Goal: Obtain resource: Download file/media

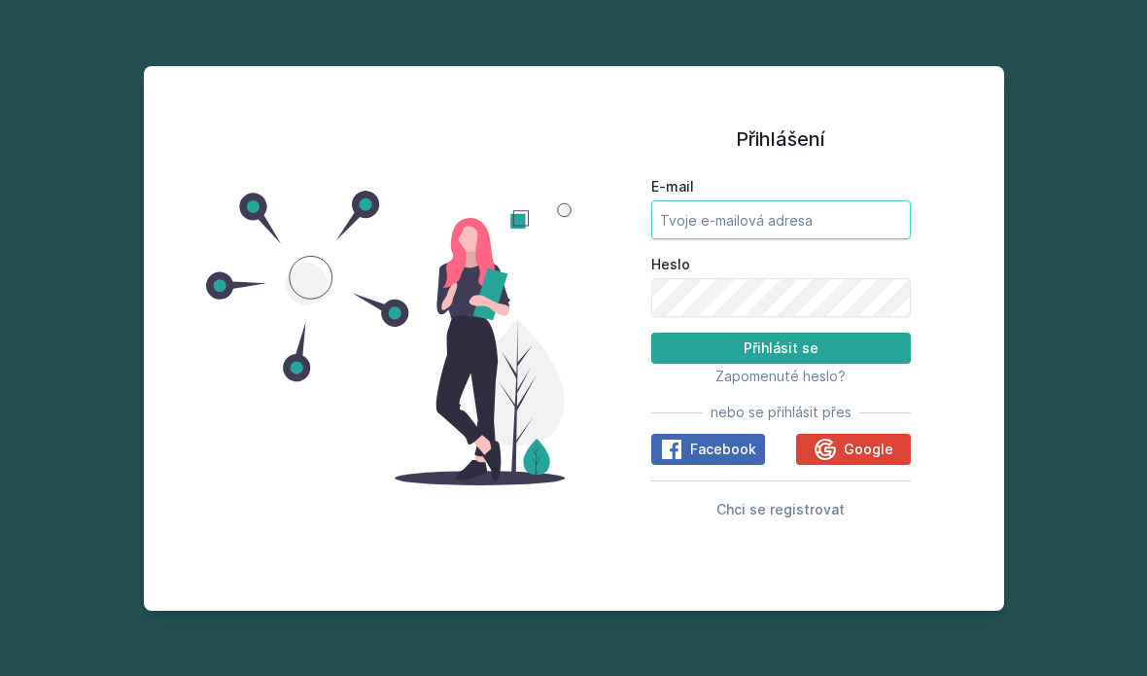
click at [840, 205] on input "E-mail" at bounding box center [781, 219] width 260 height 39
type input "[EMAIL_ADDRESS][DOMAIN_NAME]"
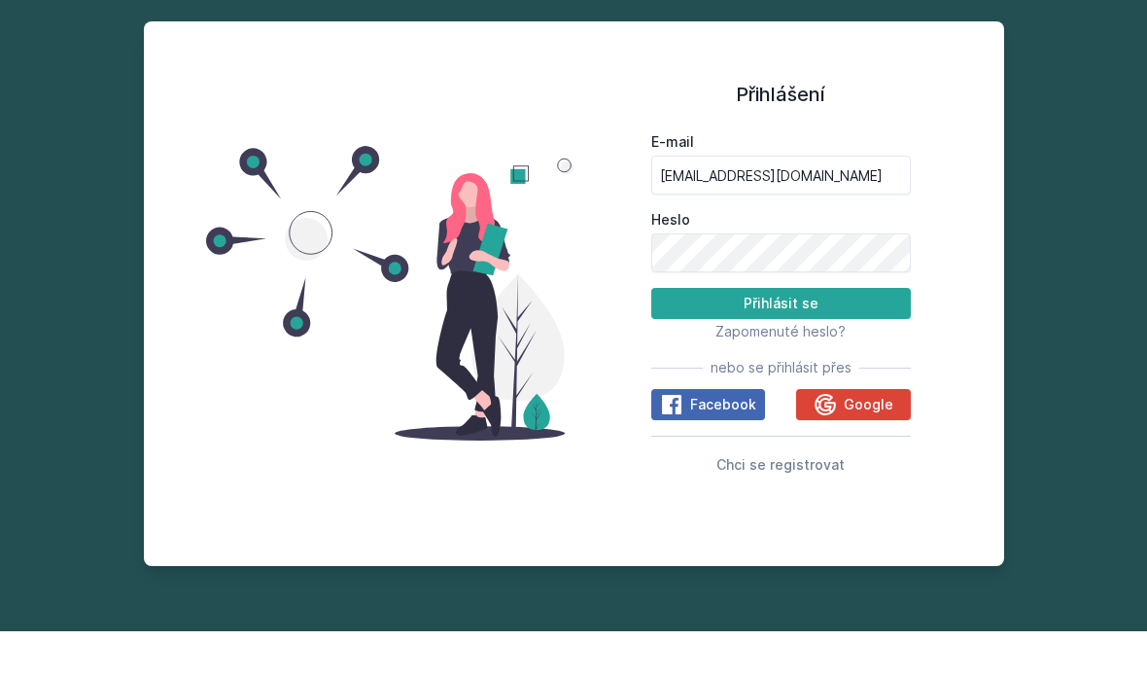
click at [831, 332] on button "Přihlásit se" at bounding box center [781, 347] width 260 height 31
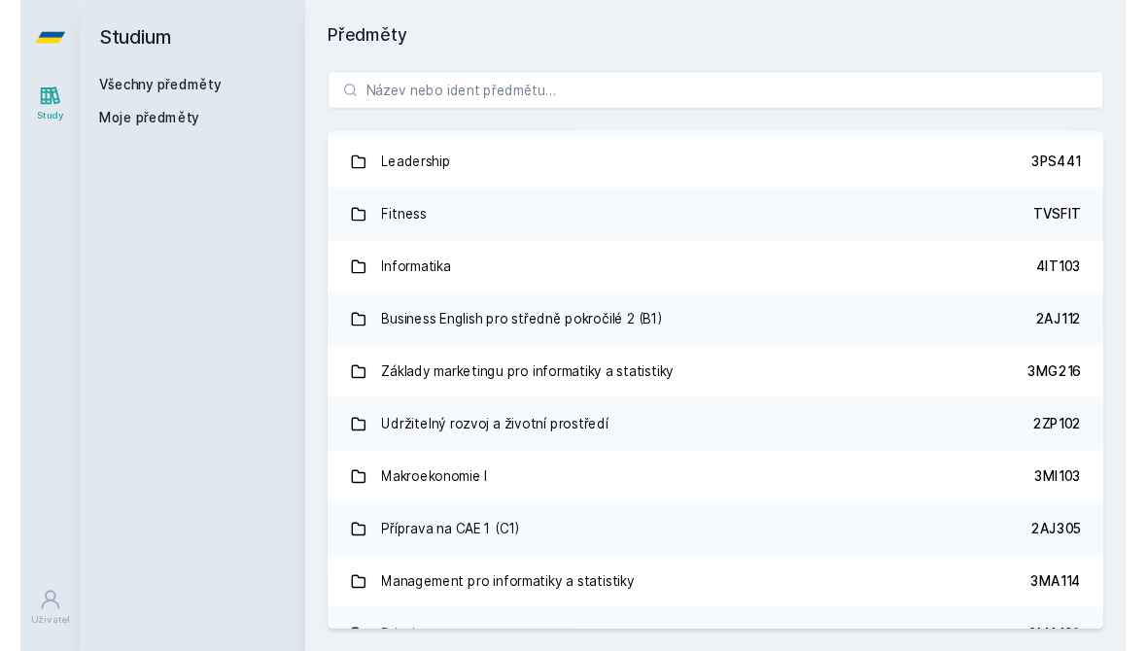
scroll to position [1847, 0]
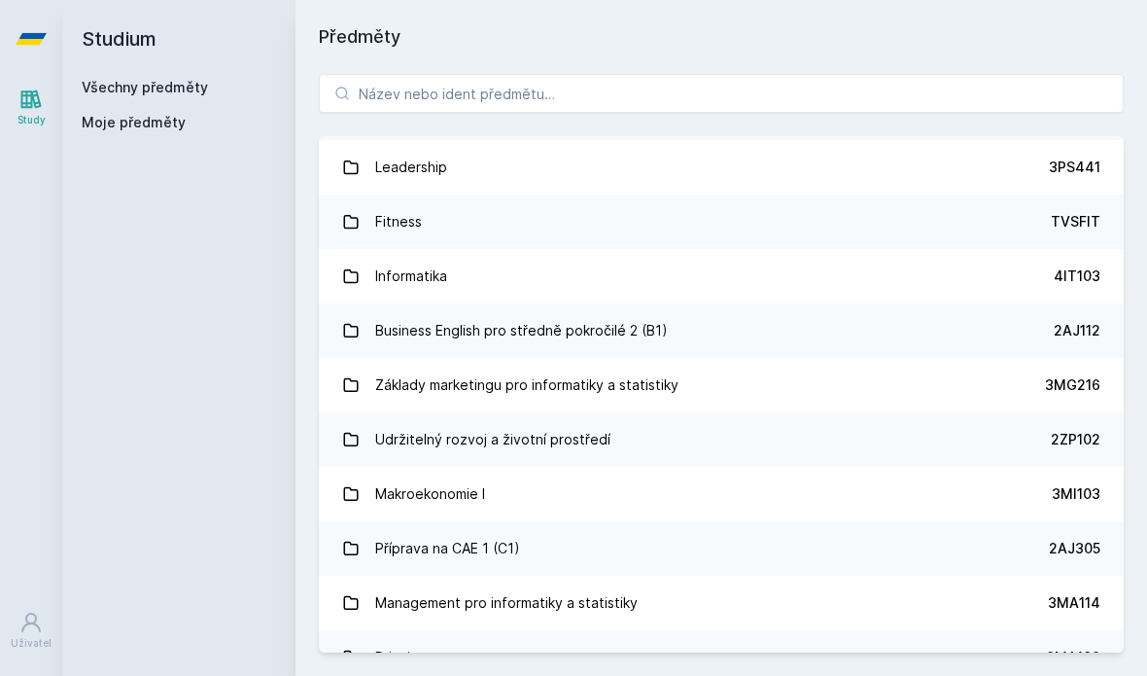
click at [530, 387] on div "Základy marketingu pro informatiky a statistiky" at bounding box center [526, 384] width 303 height 39
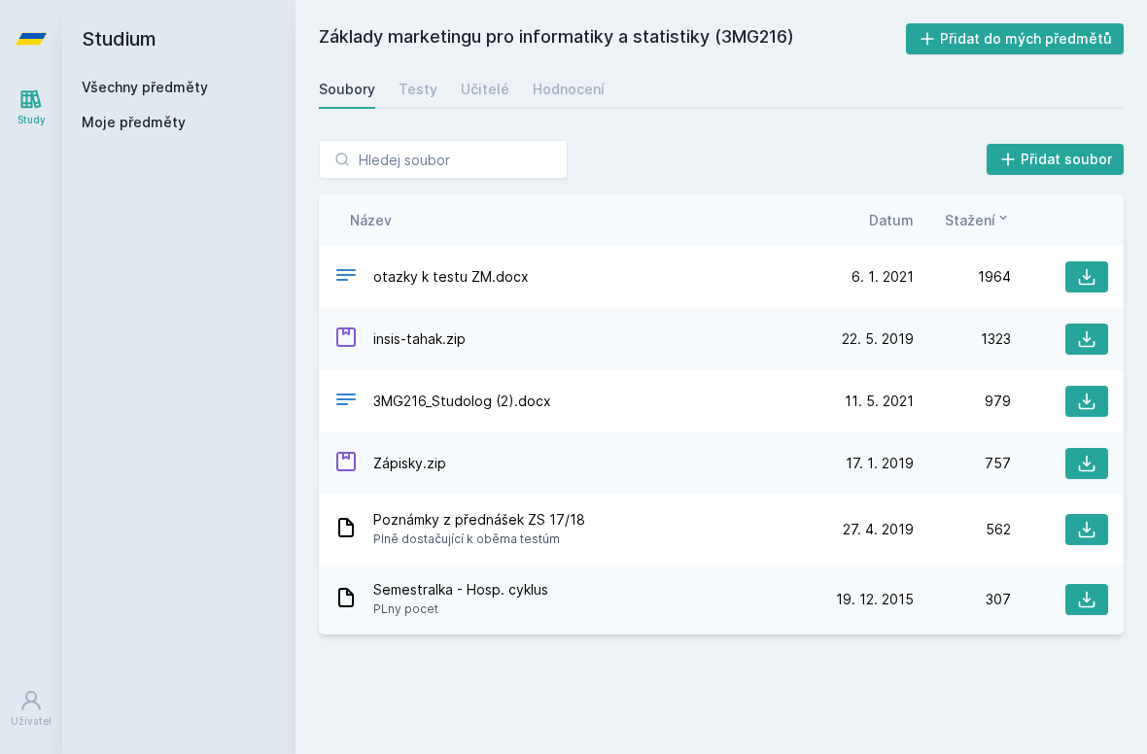
click at [479, 276] on span "otazky k testu ZM.docx" at bounding box center [451, 276] width 156 height 19
click at [1078, 280] on icon at bounding box center [1086, 276] width 19 height 19
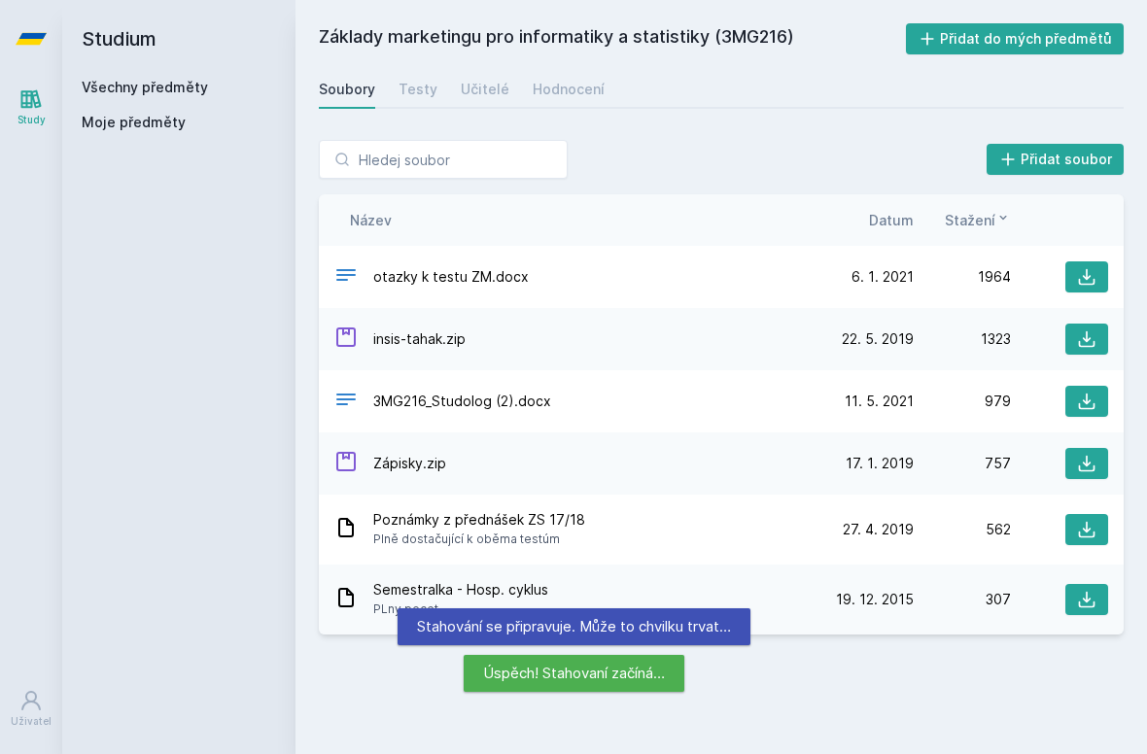
click at [1082, 336] on icon at bounding box center [1086, 339] width 19 height 19
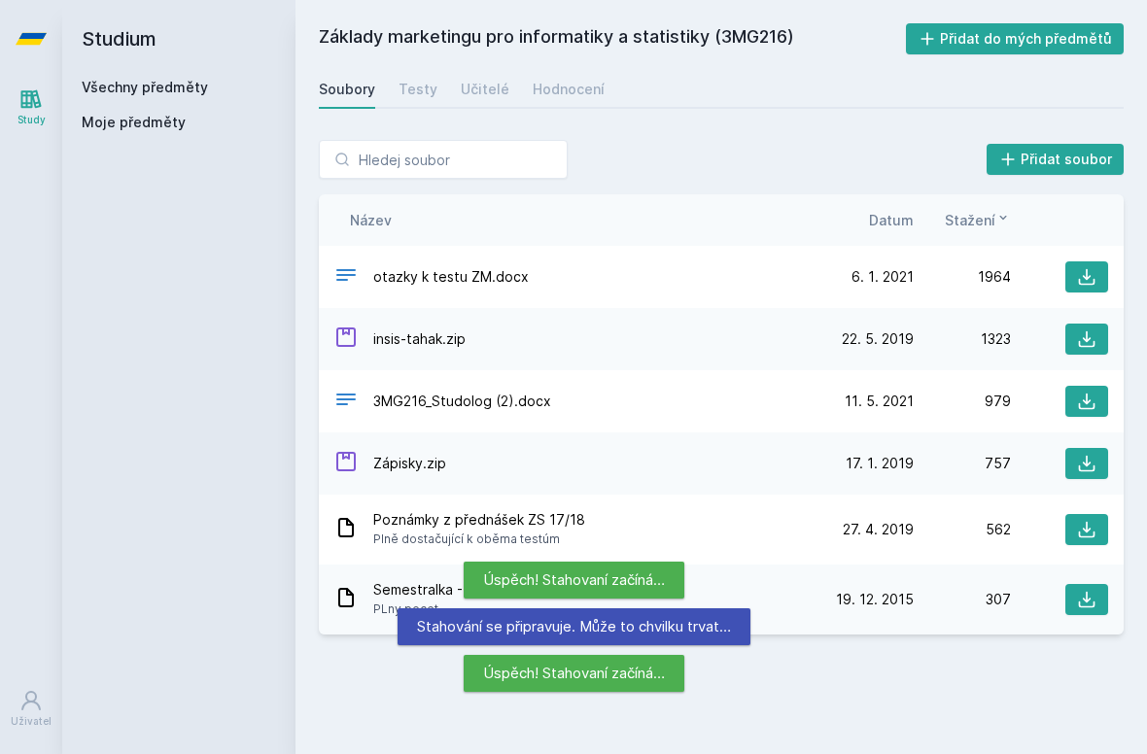
click at [1087, 398] on icon at bounding box center [1087, 402] width 17 height 17
click at [1082, 462] on icon at bounding box center [1086, 463] width 19 height 19
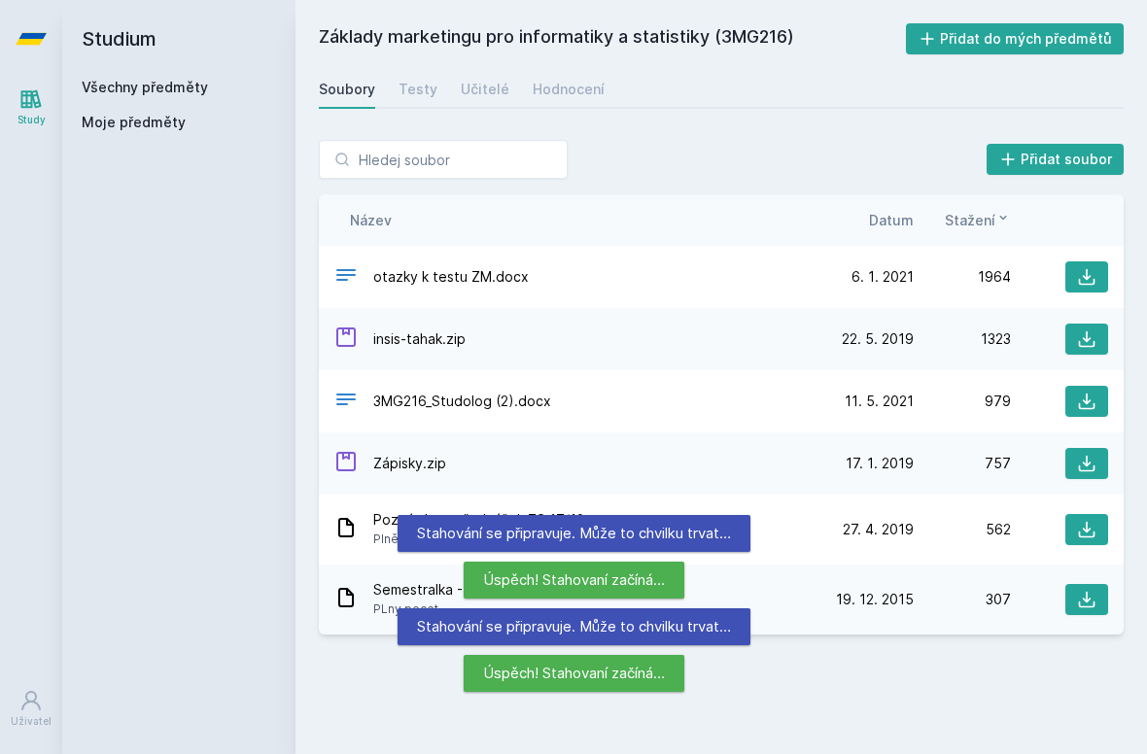
click at [1088, 535] on icon at bounding box center [1086, 529] width 19 height 19
click at [1083, 597] on icon at bounding box center [1086, 599] width 19 height 19
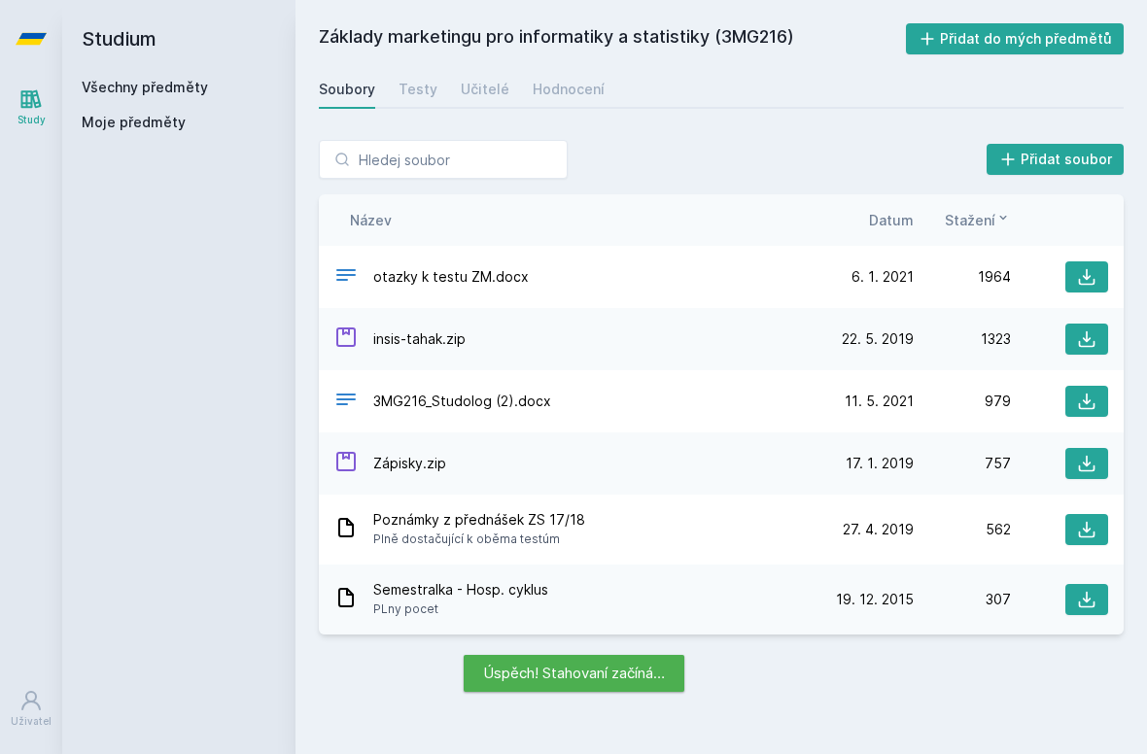
click at [491, 267] on span "otazky k testu ZM.docx" at bounding box center [451, 276] width 156 height 19
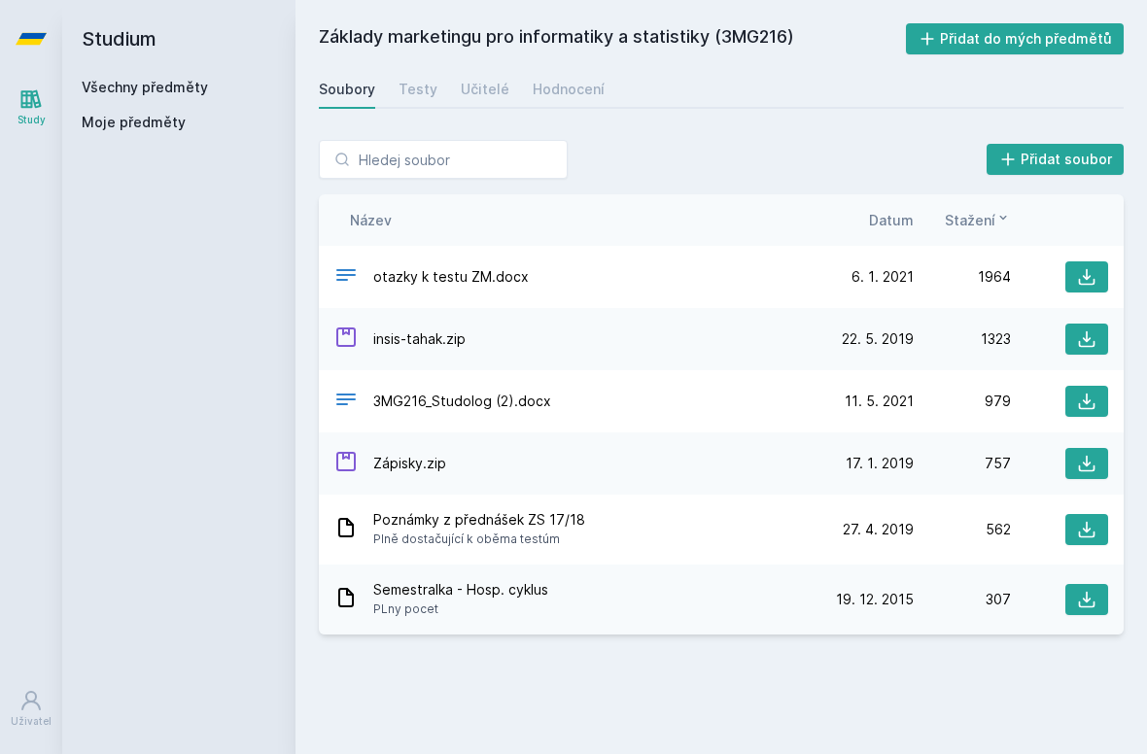
click at [481, 259] on div "otazky k testu ZM.docx [DATE] [DATE] 1964" at bounding box center [721, 277] width 805 height 62
